Goal: Transaction & Acquisition: Book appointment/travel/reservation

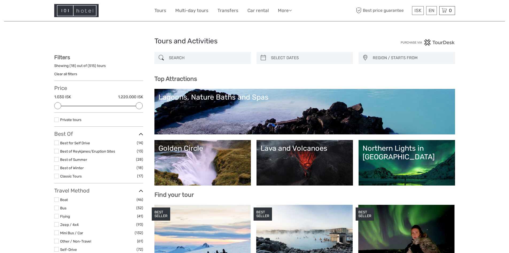
select select
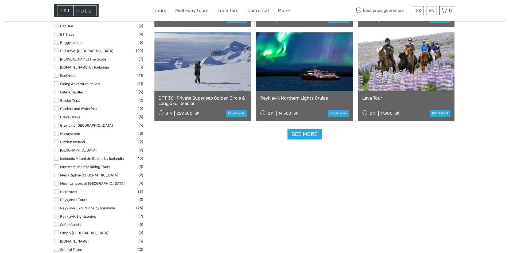
scroll to position [642, 0]
click at [311, 135] on link "See more" at bounding box center [305, 133] width 34 height 11
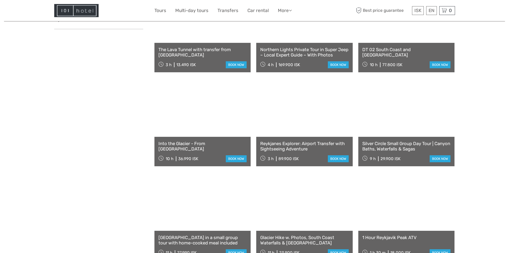
scroll to position [1043, 0]
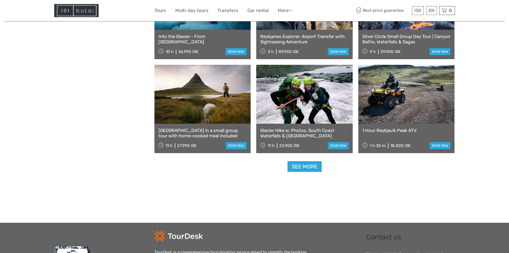
click at [407, 122] on link at bounding box center [406, 94] width 97 height 59
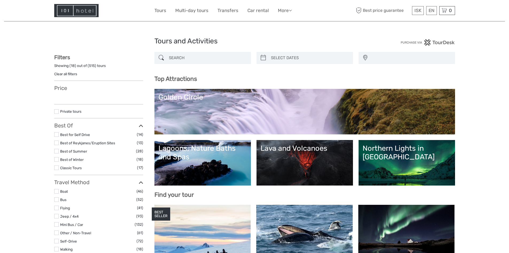
select select
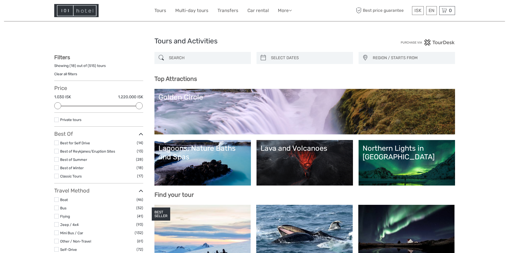
click at [205, 57] on input "search" at bounding box center [208, 57] width 82 height 9
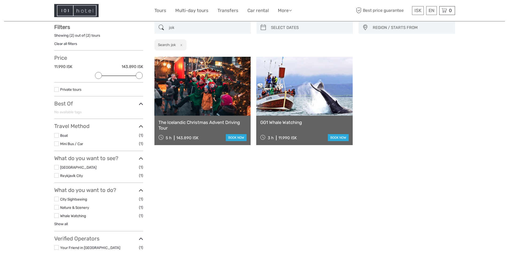
scroll to position [30, 0]
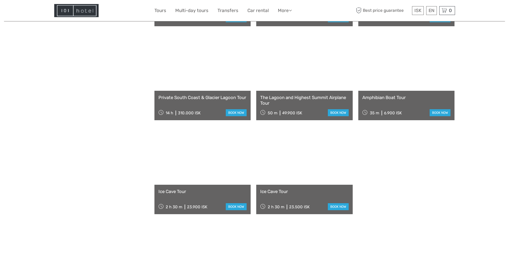
scroll to position [431, 0]
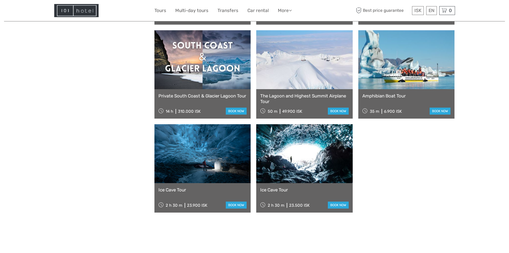
type input "jokulsaron"
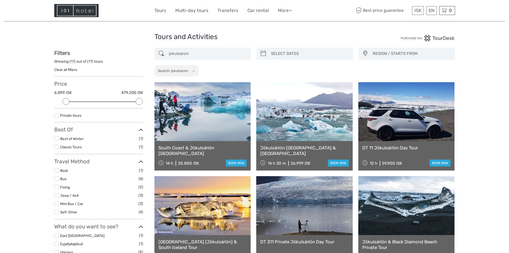
scroll to position [0, 0]
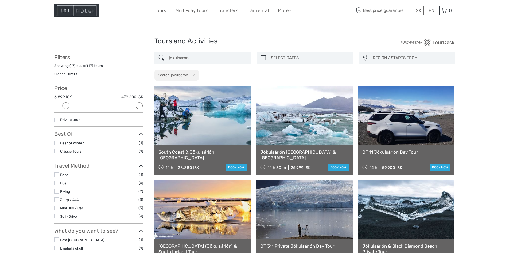
drag, startPoint x: 209, startPoint y: 55, endPoint x: 151, endPoint y: 57, distance: 58.3
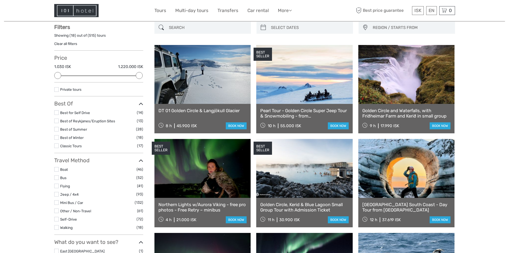
scroll to position [30, 0]
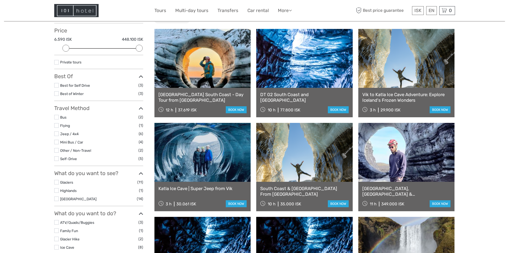
scroll to position [57, 0]
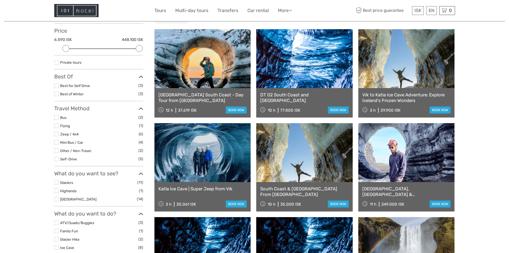
type input "katla"
click at [196, 167] on link at bounding box center [203, 152] width 97 height 59
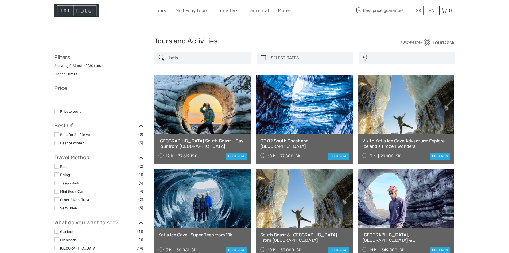
select select
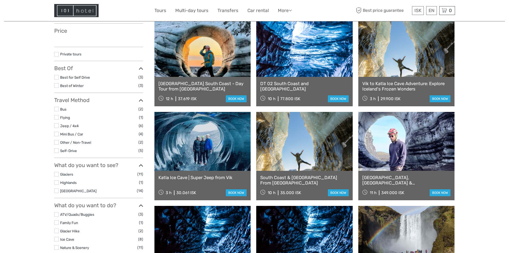
select select
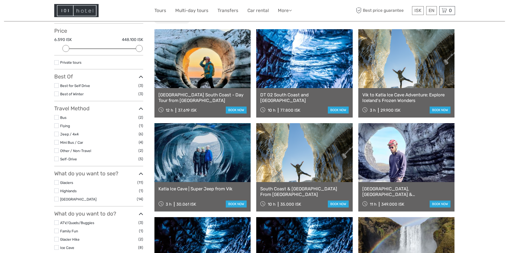
scroll to position [0, 0]
click at [404, 81] on link at bounding box center [406, 58] width 97 height 59
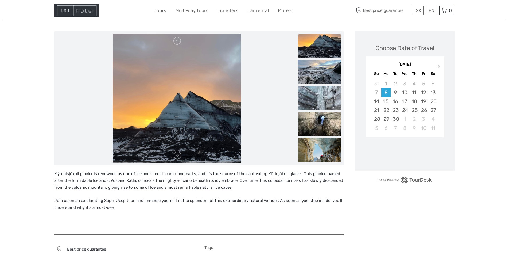
scroll to position [107, 0]
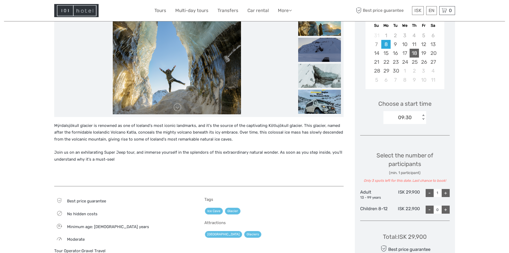
click at [416, 54] on div "18" at bounding box center [414, 53] width 9 height 9
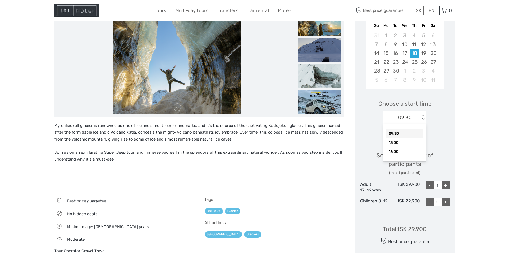
click at [424, 119] on div "< >" at bounding box center [423, 117] width 5 height 6
